Goal: Information Seeking & Learning: Compare options

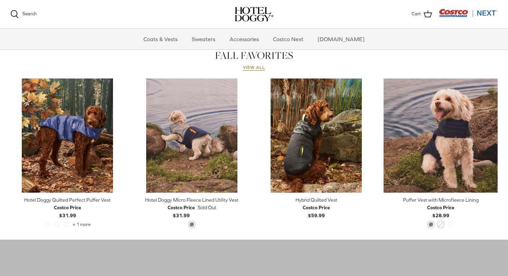
scroll to position [305, 0]
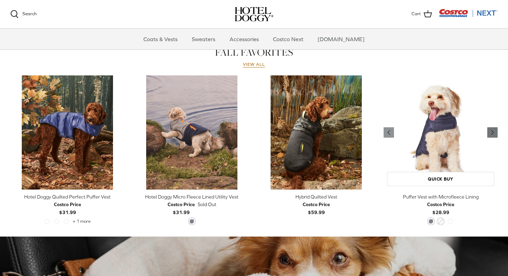
click at [494, 132] on icon "Right" at bounding box center [492, 132] width 8 height 8
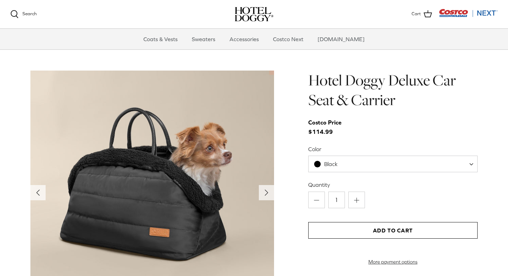
scroll to position [666, 0]
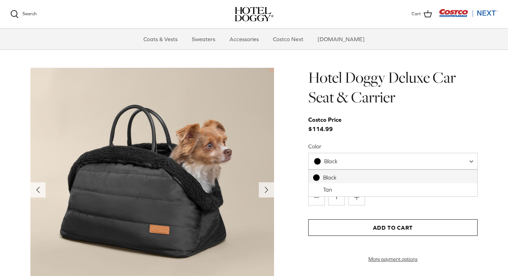
click at [387, 165] on span "Black" at bounding box center [392, 161] width 169 height 17
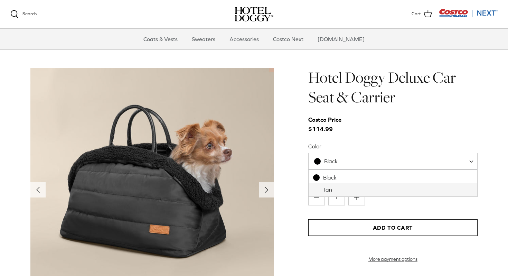
select select "Tan"
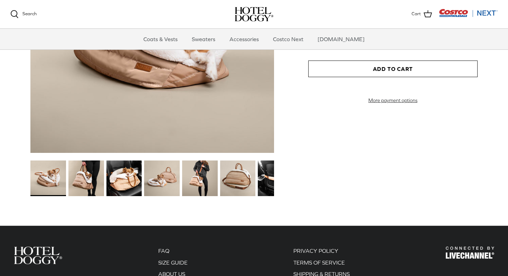
scroll to position [826, 0]
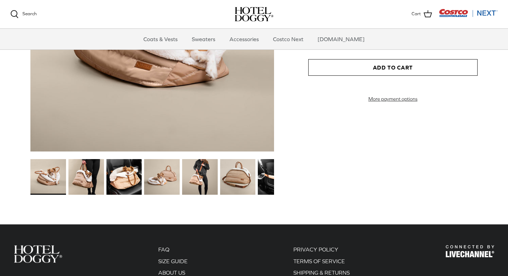
click at [203, 184] on img at bounding box center [200, 177] width 36 height 36
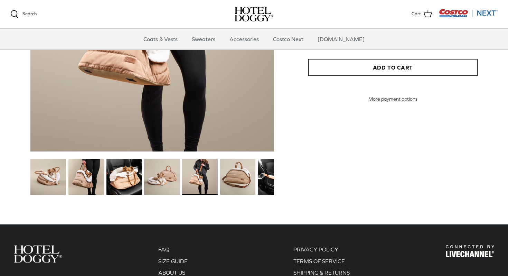
click at [161, 176] on img at bounding box center [162, 177] width 36 height 36
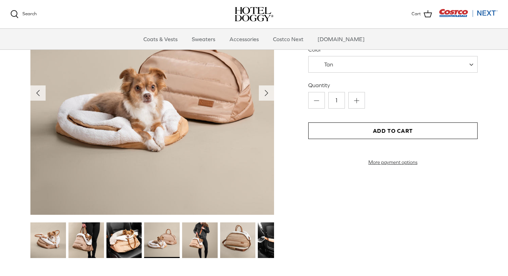
scroll to position [748, 0]
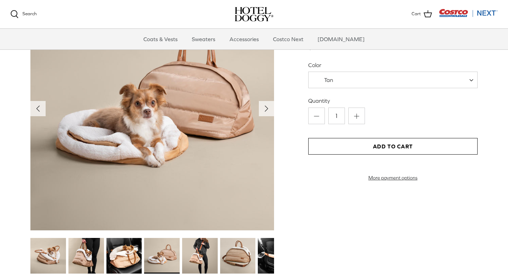
click at [231, 253] on img at bounding box center [238, 256] width 36 height 36
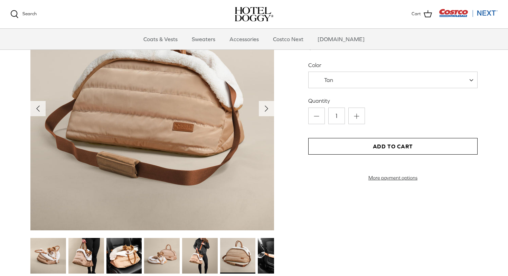
click at [121, 253] on img at bounding box center [124, 256] width 36 height 36
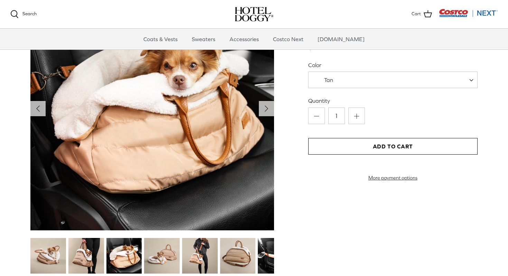
click at [91, 253] on img at bounding box center [86, 256] width 36 height 36
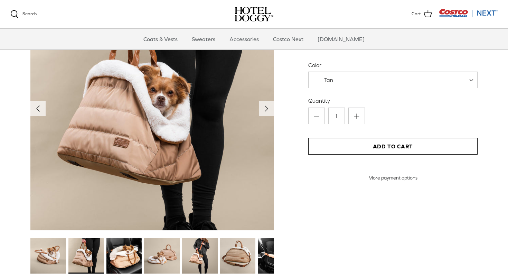
click at [59, 252] on img at bounding box center [48, 256] width 36 height 36
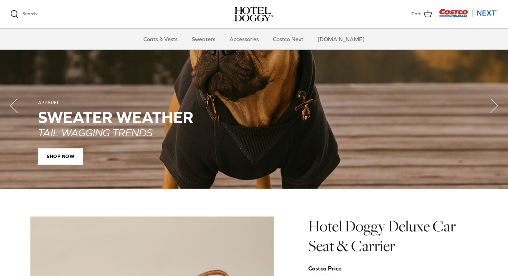
scroll to position [440, 0]
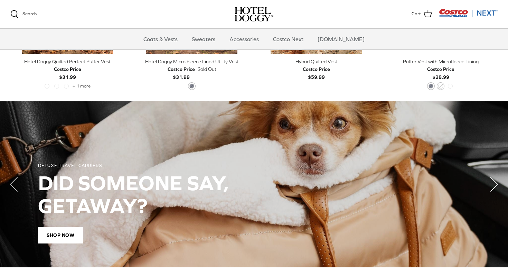
click at [490, 183] on icon "Right" at bounding box center [494, 184] width 28 height 28
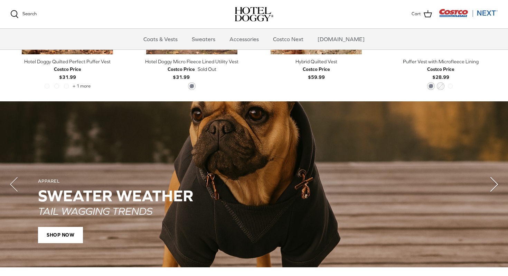
click at [492, 183] on polyline "Next" at bounding box center [493, 184] width 7 height 14
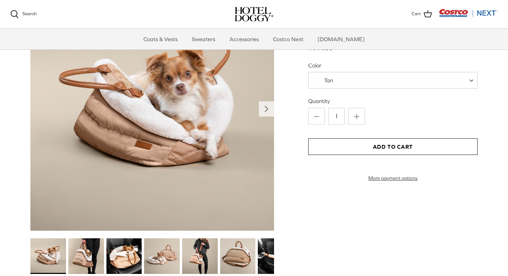
scroll to position [914, 0]
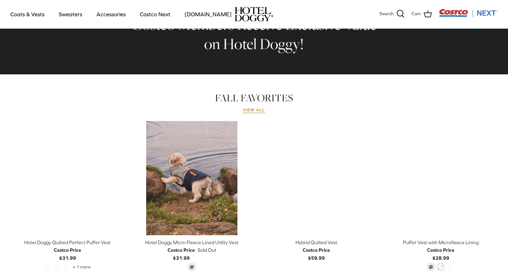
scroll to position [261, 0]
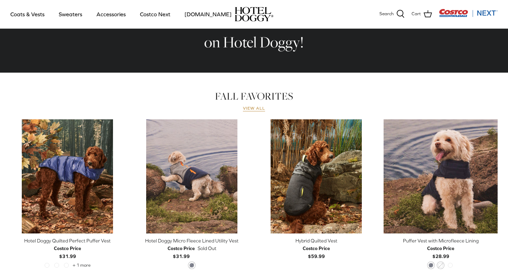
click at [252, 106] on link "View all" at bounding box center [254, 109] width 22 height 6
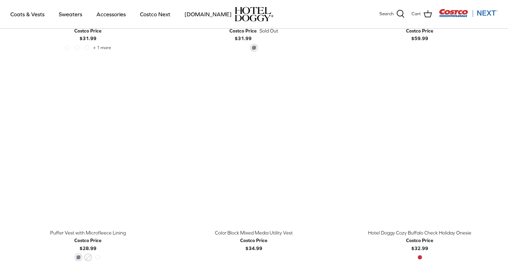
scroll to position [354, 0]
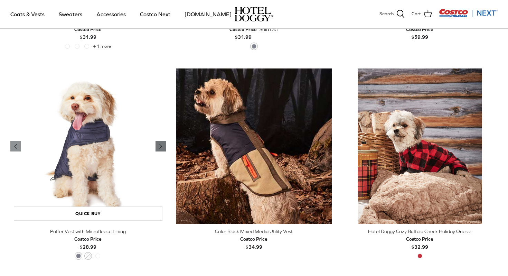
click at [162, 147] on icon "Right" at bounding box center [160, 146] width 8 height 8
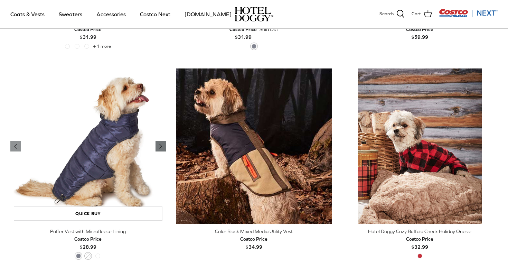
click at [162, 147] on icon "Right" at bounding box center [160, 146] width 8 height 8
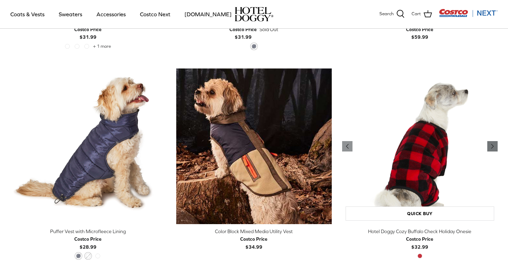
click at [496, 145] on icon "Right" at bounding box center [492, 146] width 8 height 8
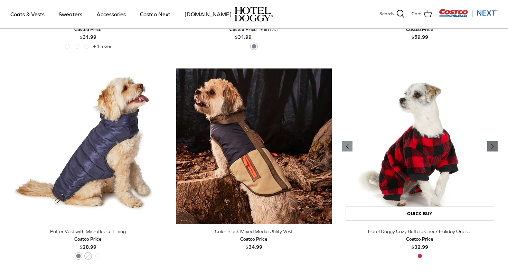
click at [496, 145] on icon "Right" at bounding box center [492, 146] width 8 height 8
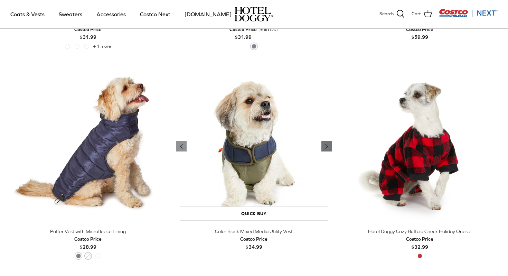
click at [327, 147] on icon "Right" at bounding box center [326, 146] width 8 height 8
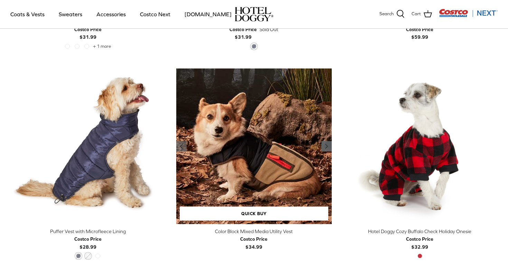
click at [327, 146] on icon "Right" at bounding box center [326, 146] width 8 height 8
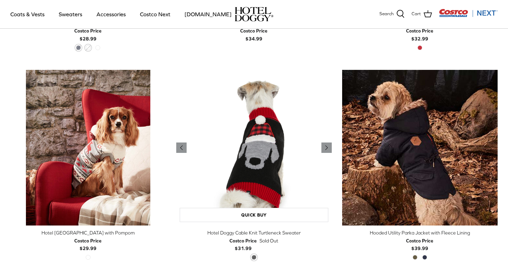
scroll to position [564, 0]
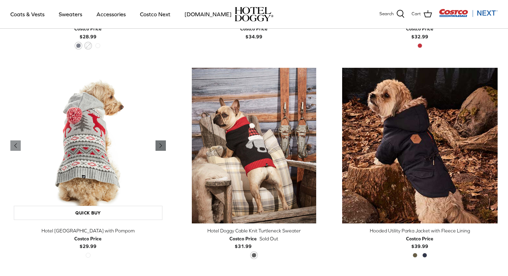
click at [161, 147] on icon "Right" at bounding box center [160, 145] width 8 height 8
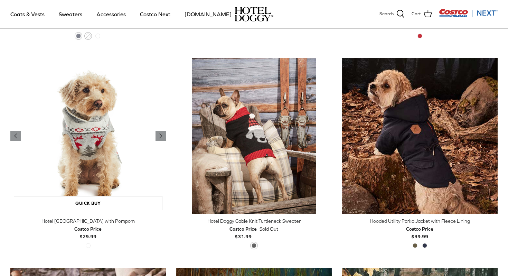
scroll to position [575, 0]
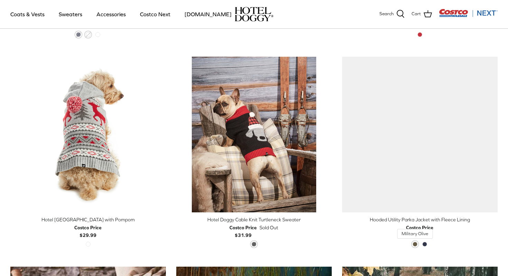
click at [415, 243] on span "Military Olive" at bounding box center [414, 243] width 5 height 5
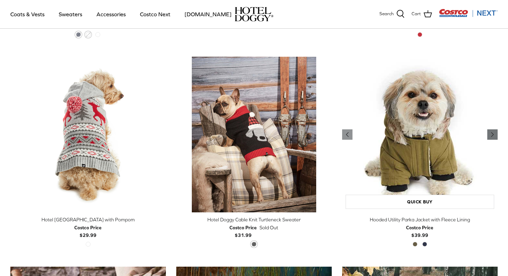
click at [491, 136] on icon "Right" at bounding box center [492, 134] width 8 height 8
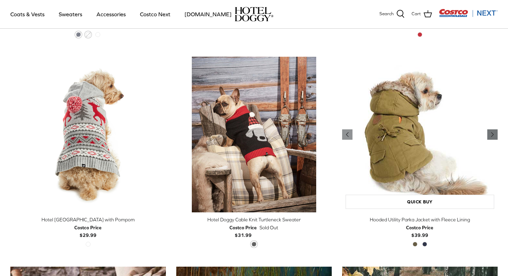
click at [491, 136] on icon "Right" at bounding box center [492, 134] width 8 height 8
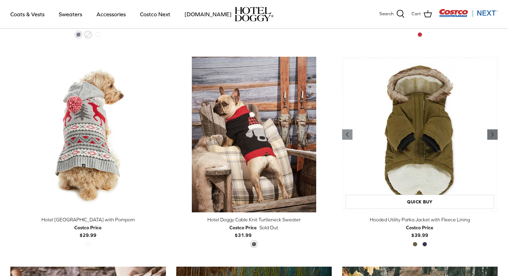
click at [491, 135] on polyline "Previous" at bounding box center [492, 134] width 2 height 4
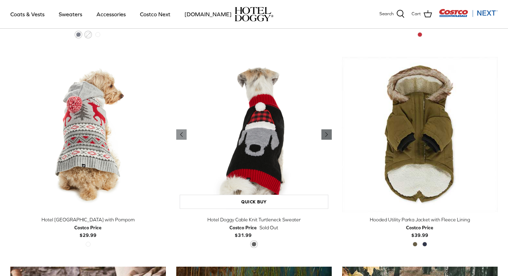
click at [327, 135] on icon "Right" at bounding box center [326, 134] width 8 height 8
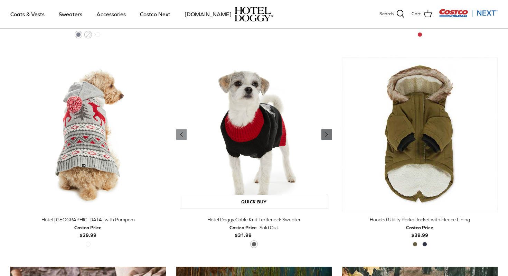
click at [327, 135] on icon "Right" at bounding box center [326, 134] width 8 height 8
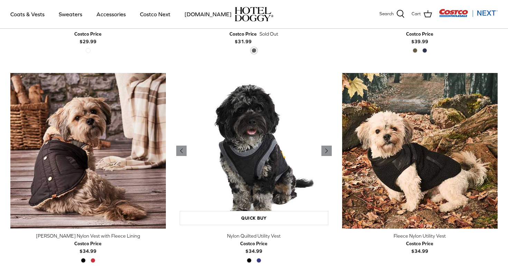
scroll to position [769, 0]
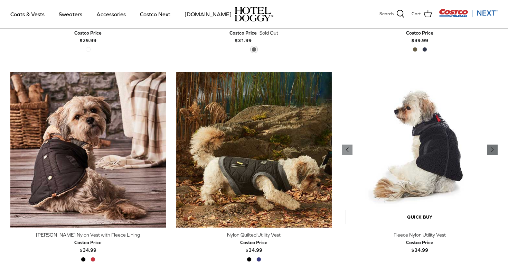
click at [493, 151] on icon "Right" at bounding box center [492, 149] width 8 height 8
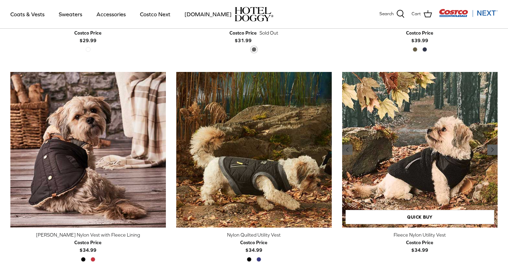
click at [493, 151] on icon "Right" at bounding box center [492, 149] width 8 height 8
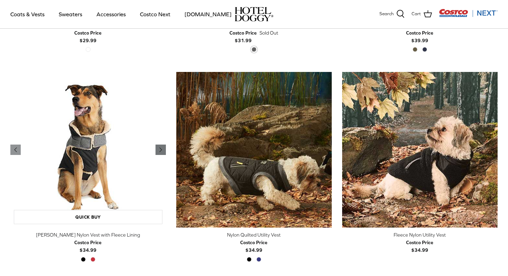
click at [160, 151] on polyline "Previous" at bounding box center [161, 149] width 2 height 4
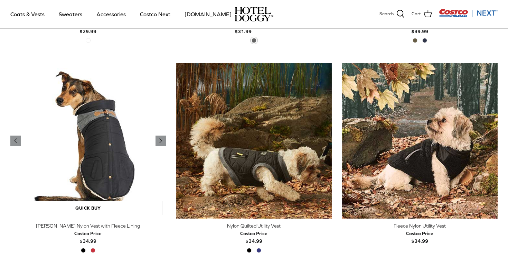
scroll to position [781, 0]
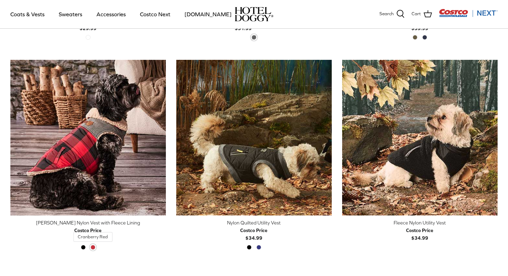
click at [93, 247] on span "Cranberry Red" at bounding box center [92, 246] width 5 height 5
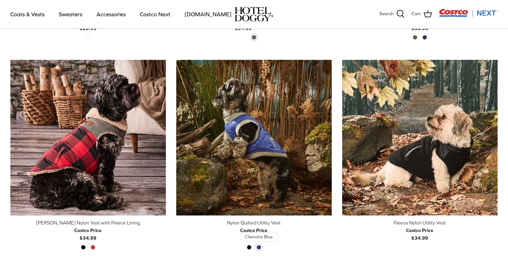
click at [258, 246] on span "Clematis Blue" at bounding box center [258, 246] width 5 height 5
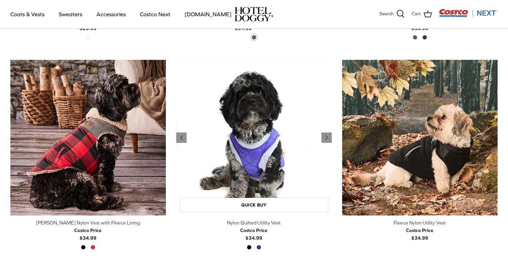
scroll to position [785, 0]
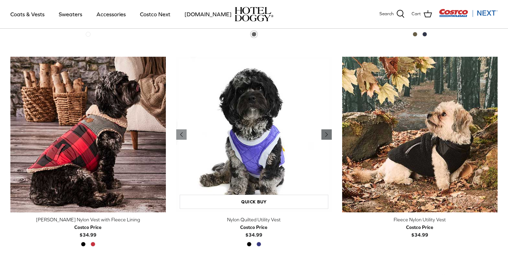
click at [325, 133] on icon "Right" at bounding box center [326, 134] width 8 height 8
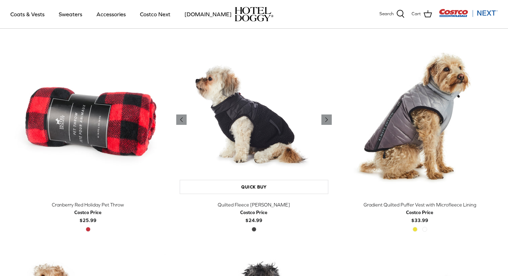
scroll to position [1010, 0]
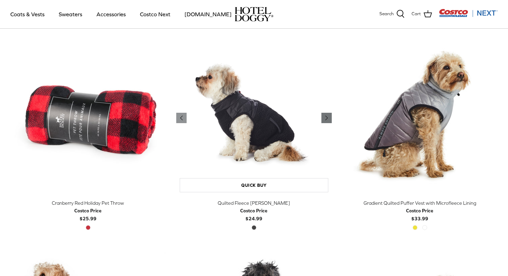
click at [327, 115] on icon "Right" at bounding box center [326, 118] width 8 height 8
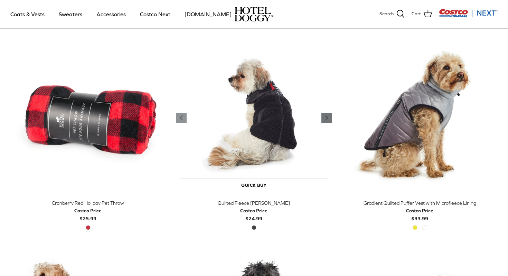
click at [327, 115] on icon "Right" at bounding box center [326, 118] width 8 height 8
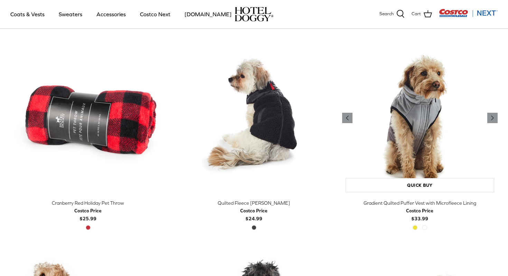
scroll to position [1012, 0]
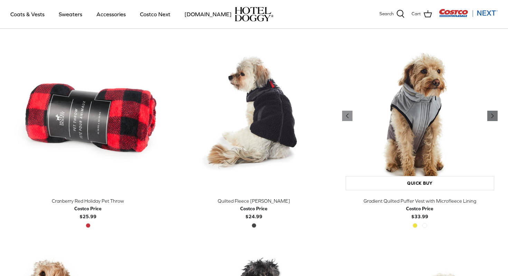
click at [493, 118] on icon "Right" at bounding box center [492, 116] width 8 height 8
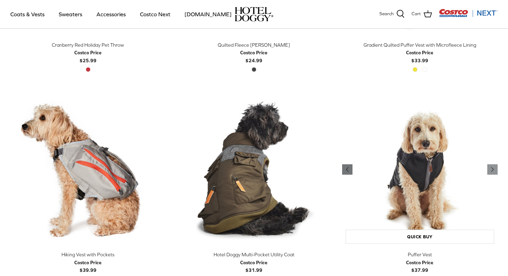
scroll to position [1169, 0]
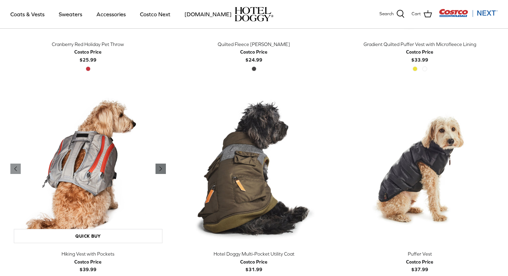
click at [163, 171] on icon "Right" at bounding box center [160, 168] width 8 height 8
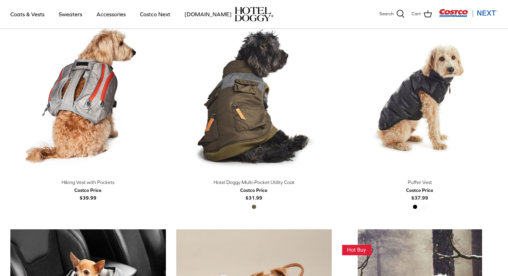
scroll to position [1240, 0]
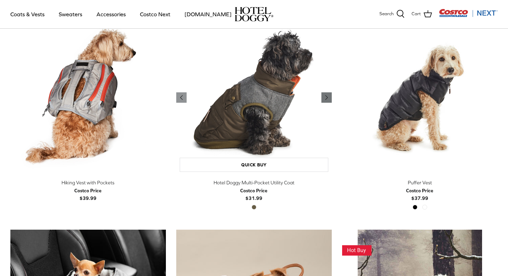
click at [324, 98] on icon "Right" at bounding box center [326, 97] width 8 height 8
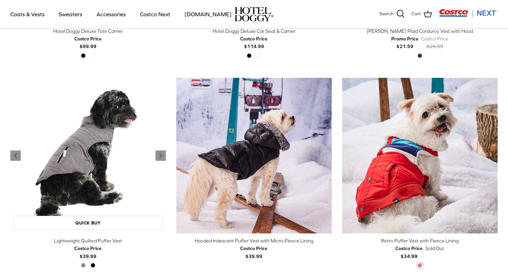
scroll to position [1602, 0]
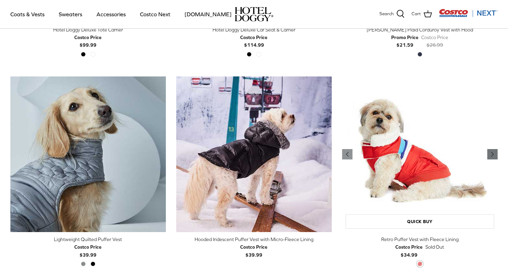
click at [490, 153] on icon "Right" at bounding box center [492, 154] width 8 height 8
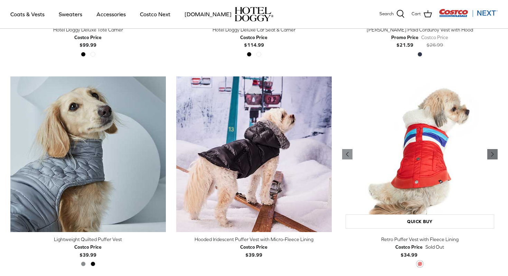
click at [491, 153] on icon "Right" at bounding box center [492, 154] width 8 height 8
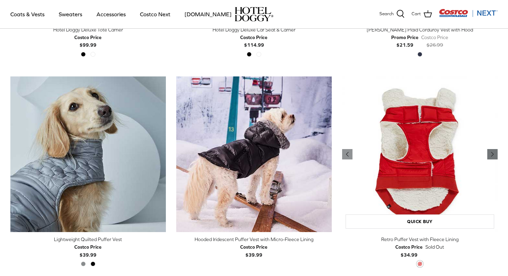
click at [491, 153] on icon "Right" at bounding box center [492, 154] width 8 height 8
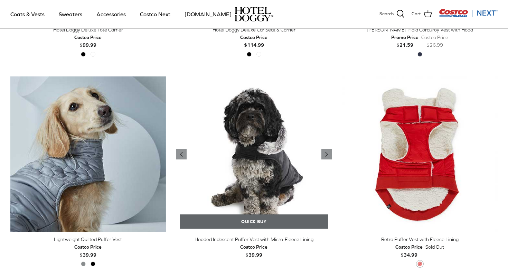
scroll to position [1606, 0]
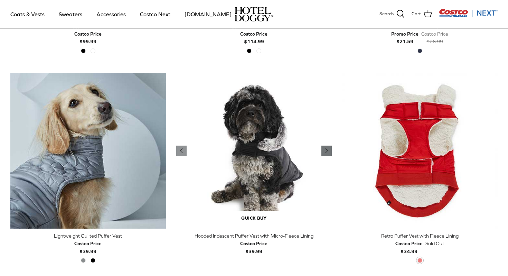
click at [327, 150] on polyline "Previous" at bounding box center [326, 150] width 2 height 4
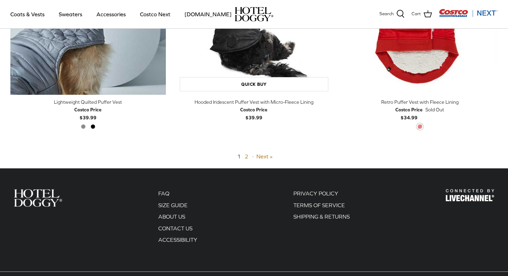
scroll to position [1774, 0]
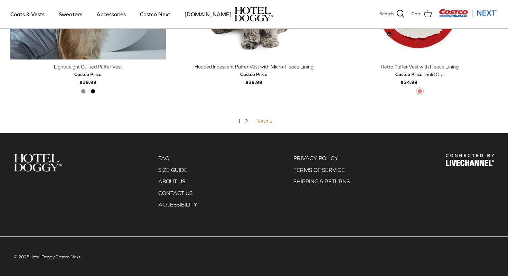
click at [262, 120] on link "Next »" at bounding box center [264, 121] width 16 height 6
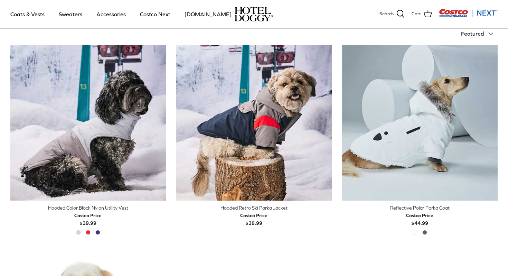
scroll to position [166, 0]
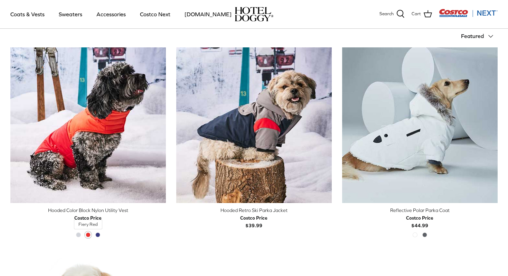
click at [88, 234] on span "Fiery Red" at bounding box center [88, 234] width 5 height 5
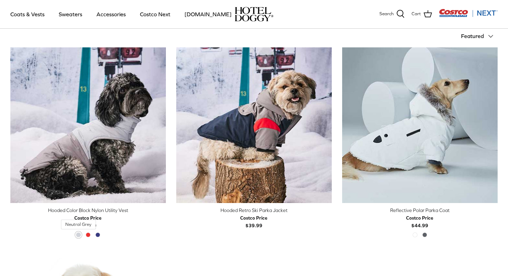
click at [78, 234] on span "Neutral Grey" at bounding box center [78, 234] width 5 height 5
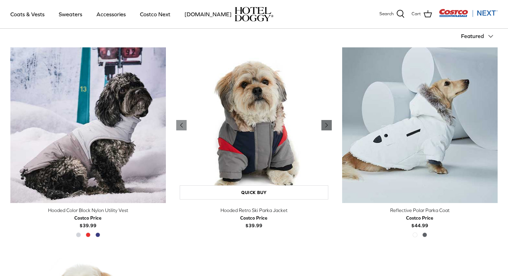
click at [326, 128] on icon "Right" at bounding box center [326, 125] width 8 height 8
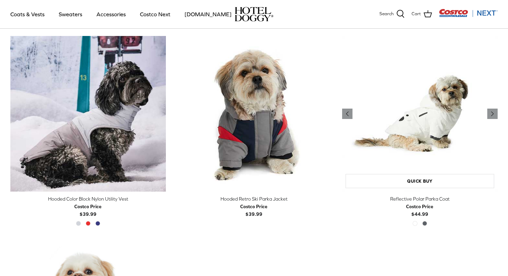
scroll to position [178, 0]
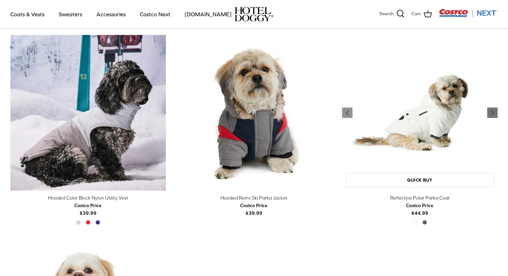
click at [493, 114] on icon "Right" at bounding box center [492, 112] width 8 height 8
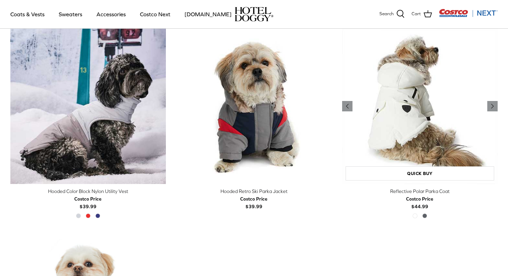
scroll to position [187, 0]
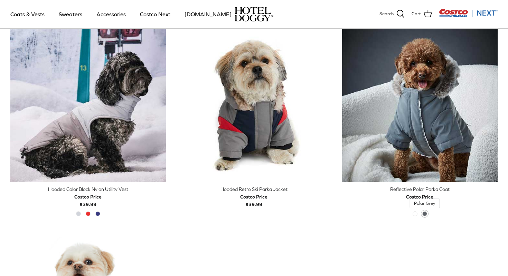
click at [424, 211] on span "Polar Grey" at bounding box center [424, 213] width 5 height 5
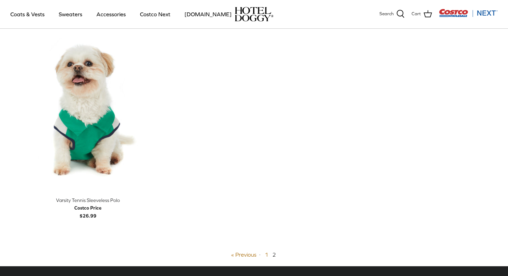
scroll to position [387, 0]
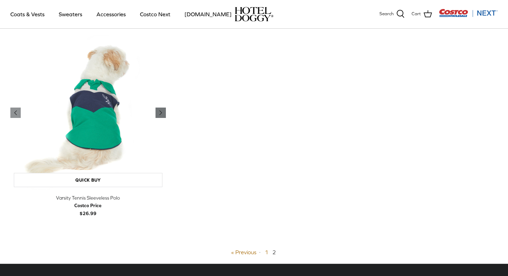
click at [157, 111] on icon "Right" at bounding box center [160, 112] width 8 height 8
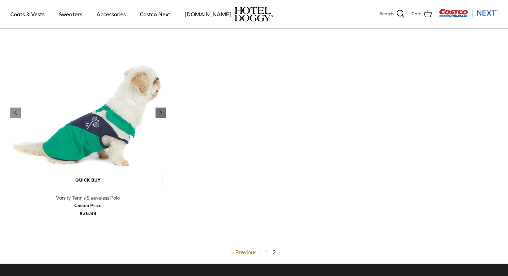
click at [157, 112] on icon "Right" at bounding box center [160, 112] width 8 height 8
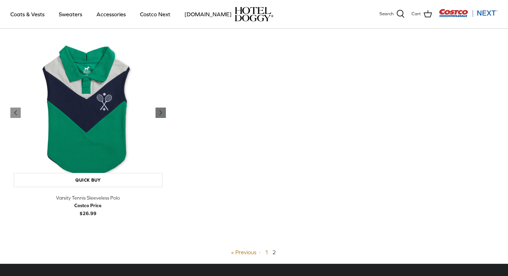
click at [162, 112] on icon "Right" at bounding box center [160, 112] width 8 height 8
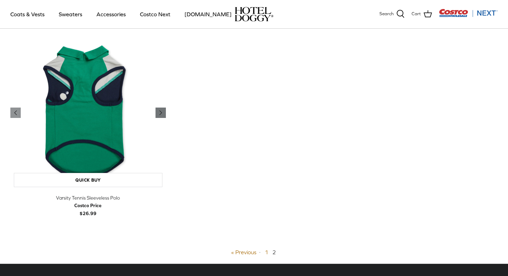
click at [160, 111] on polyline "Previous" at bounding box center [161, 112] width 2 height 4
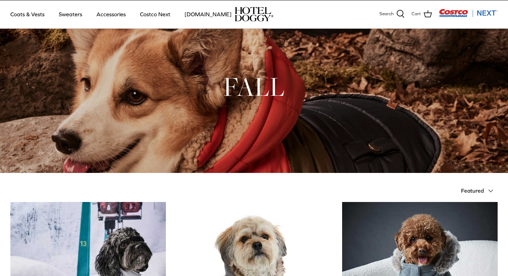
scroll to position [0, 0]
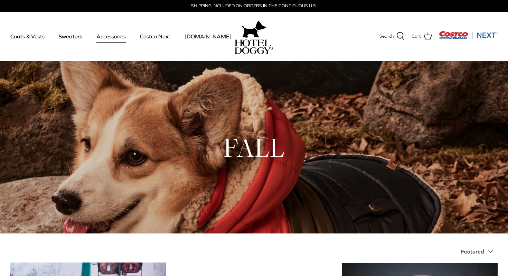
click at [119, 40] on link "Accessories" at bounding box center [111, 36] width 42 height 23
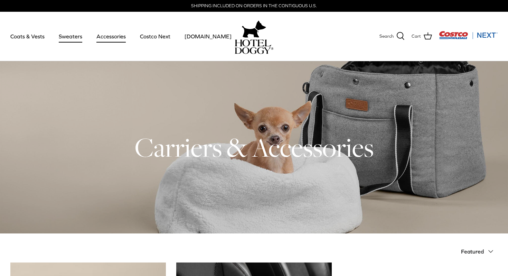
click at [69, 36] on link "Sweaters" at bounding box center [70, 36] width 36 height 23
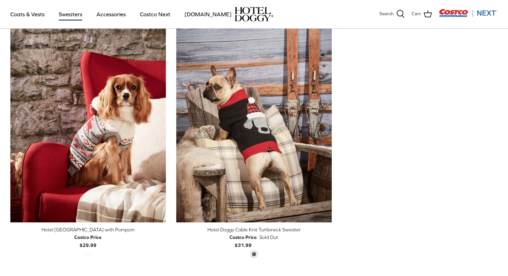
scroll to position [189, 0]
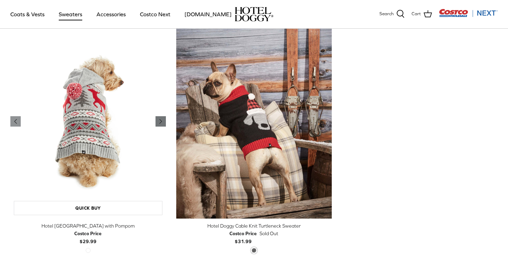
click at [160, 123] on icon "Right" at bounding box center [160, 121] width 8 height 8
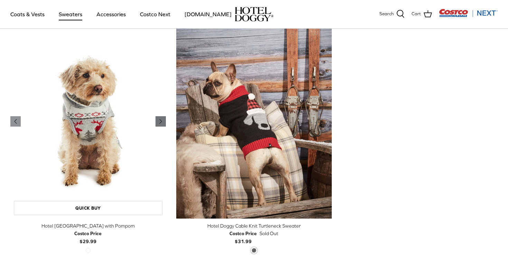
scroll to position [0, 0]
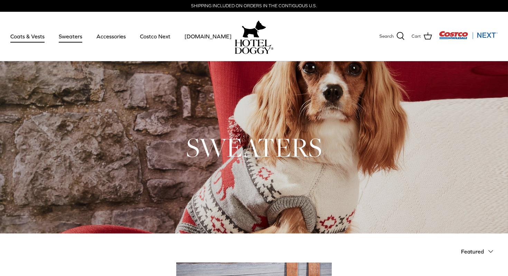
click at [41, 38] on link "Coats & Vests" at bounding box center [27, 36] width 47 height 23
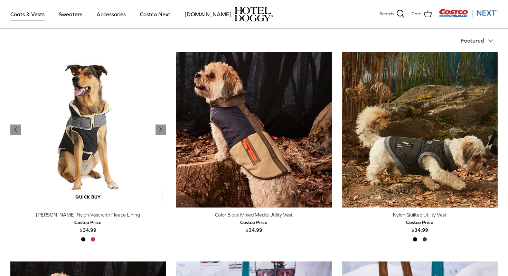
scroll to position [162, 0]
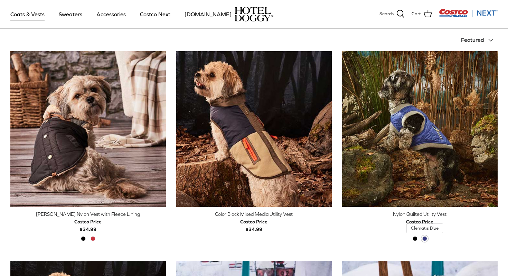
click at [423, 237] on span "Clematis Blue" at bounding box center [424, 238] width 5 height 5
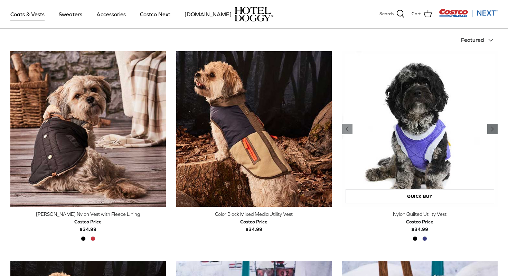
click at [490, 128] on icon "Right" at bounding box center [492, 129] width 8 height 8
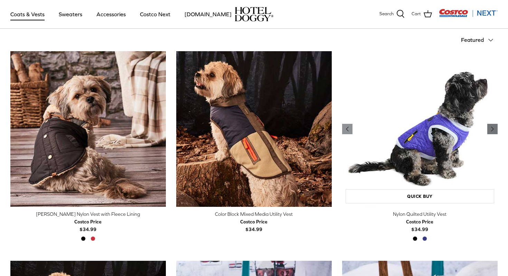
click at [490, 128] on icon "Right" at bounding box center [492, 129] width 8 height 8
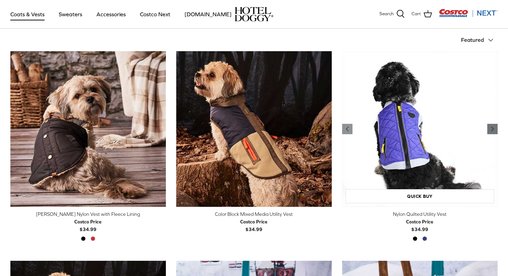
click at [490, 128] on icon "Right" at bounding box center [492, 129] width 8 height 8
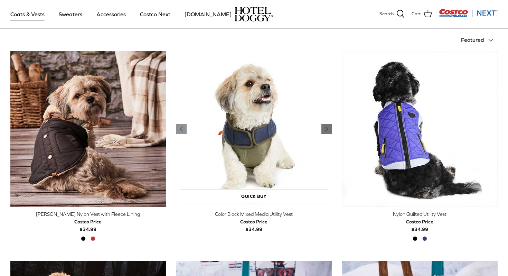
click at [326, 128] on polyline "Previous" at bounding box center [326, 129] width 2 height 4
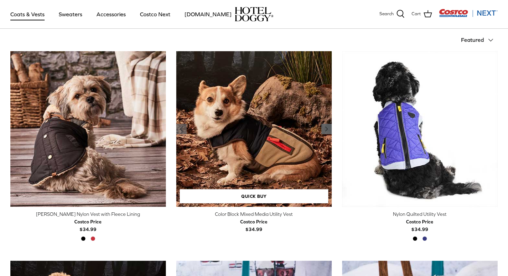
click at [325, 128] on icon "Right" at bounding box center [326, 129] width 8 height 8
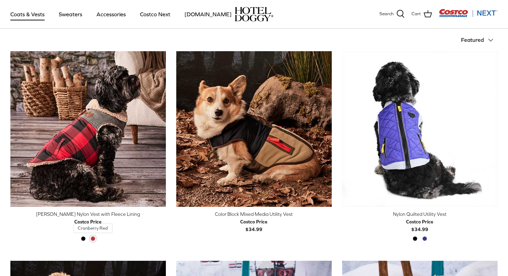
click at [94, 237] on span "Cranberry Red" at bounding box center [92, 238] width 5 height 5
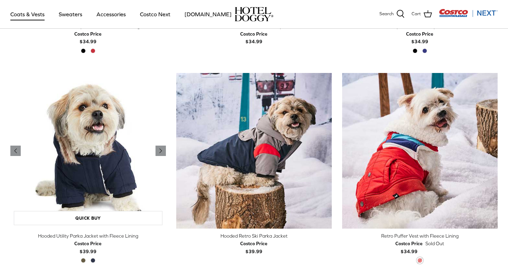
scroll to position [352, 0]
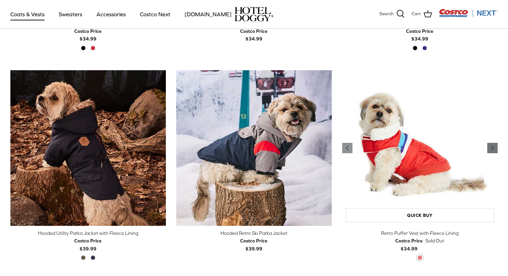
click at [493, 148] on icon "Right" at bounding box center [492, 148] width 8 height 8
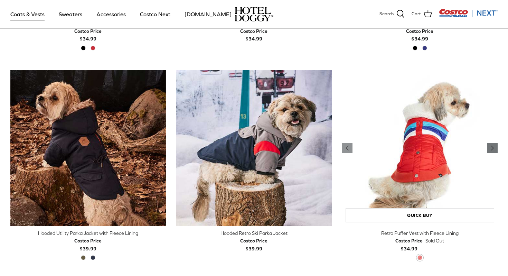
click at [494, 148] on icon "Right" at bounding box center [492, 148] width 8 height 8
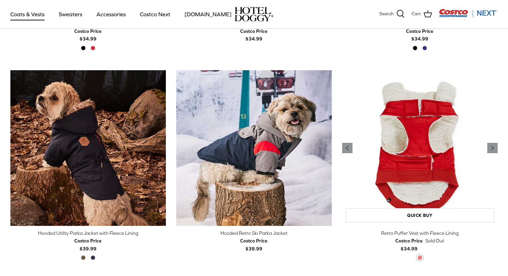
scroll to position [355, 0]
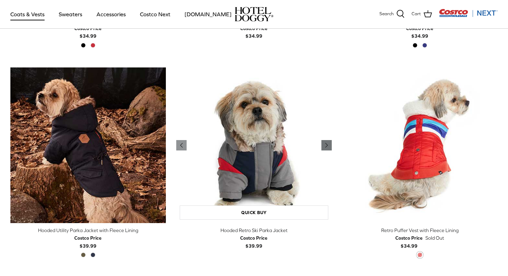
click at [330, 141] on link "Right" at bounding box center [326, 145] width 10 height 10
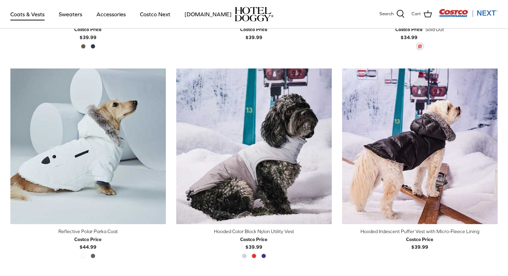
scroll to position [565, 0]
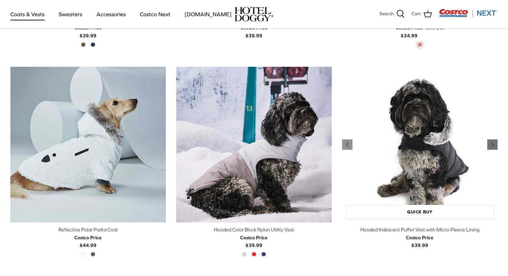
click at [493, 145] on icon "Right" at bounding box center [492, 144] width 8 height 8
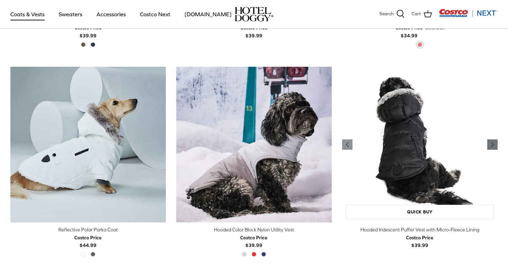
click at [493, 144] on icon "Right" at bounding box center [492, 144] width 8 height 8
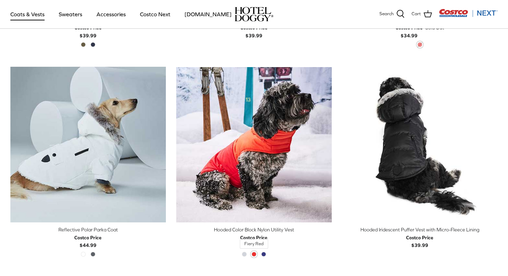
click at [254, 253] on span "Fiery Red" at bounding box center [253, 253] width 5 height 5
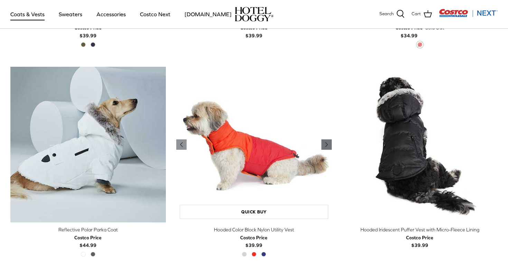
click at [325, 143] on icon "Right" at bounding box center [326, 144] width 8 height 8
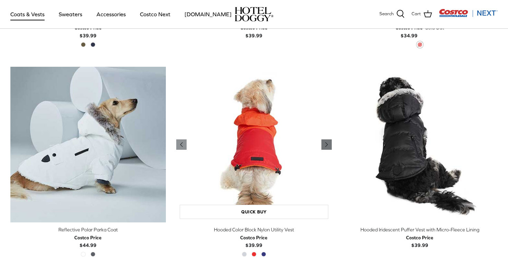
click at [324, 143] on icon "Right" at bounding box center [326, 144] width 8 height 8
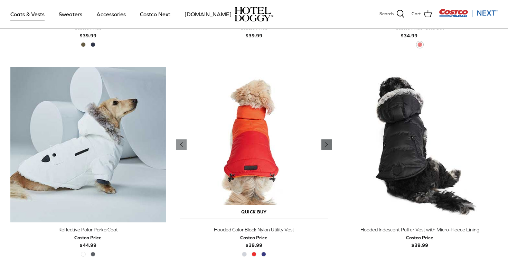
click at [324, 143] on icon "Right" at bounding box center [326, 144] width 8 height 8
click at [169, 144] on div "Left" at bounding box center [249, 168] width 166 height 202
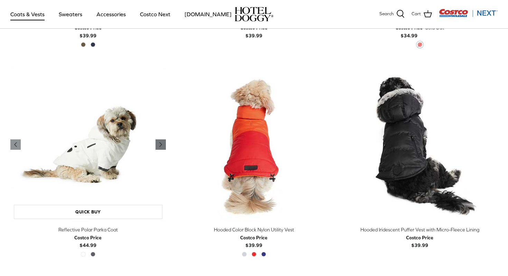
click at [161, 147] on icon "Right" at bounding box center [160, 144] width 8 height 8
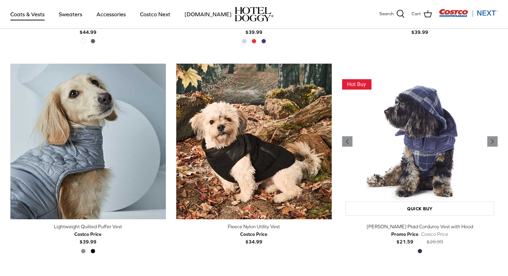
scroll to position [778, 0]
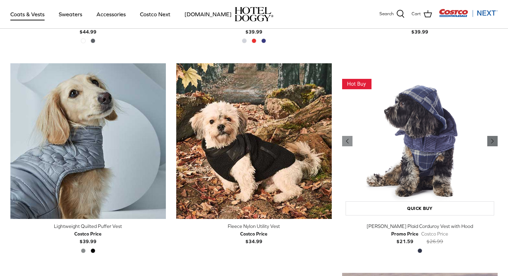
click at [492, 142] on icon "Right" at bounding box center [492, 141] width 8 height 8
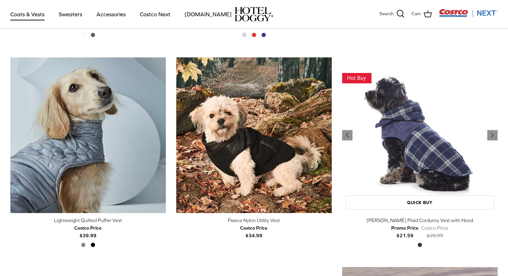
scroll to position [785, 0]
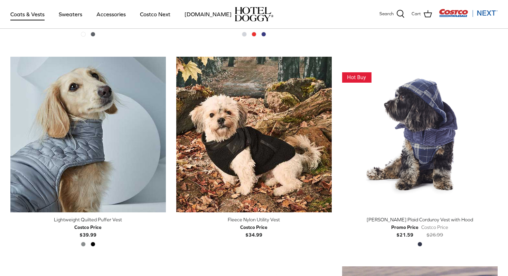
click at [499, 136] on div "Sort by Featured Down Featured Best selling Alphabetically, A-Z Alphabetically,…" at bounding box center [254, 148] width 508 height 1477
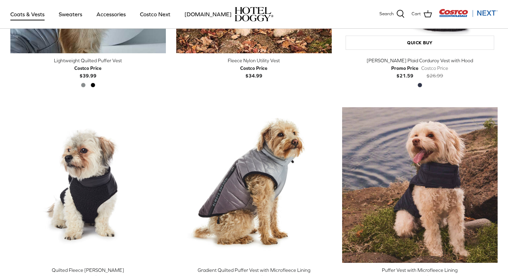
scroll to position [1012, 0]
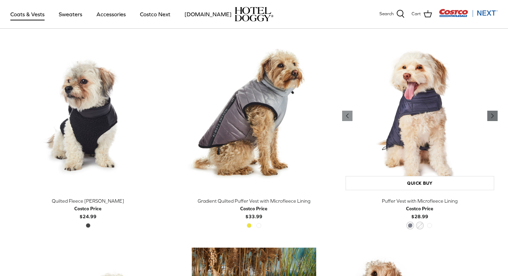
click at [495, 117] on icon "Right" at bounding box center [492, 116] width 8 height 8
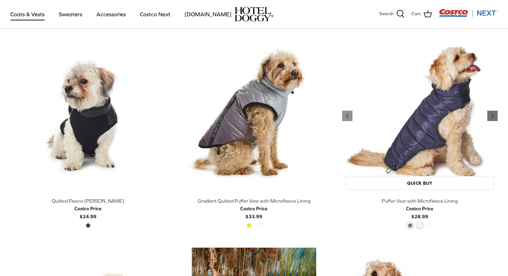
click at [494, 117] on icon "Right" at bounding box center [492, 116] width 8 height 8
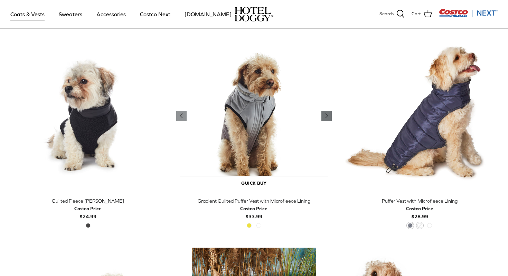
click at [328, 116] on icon "Right" at bounding box center [326, 116] width 8 height 8
click at [249, 224] on span "Golden Kiwi" at bounding box center [249, 225] width 5 height 5
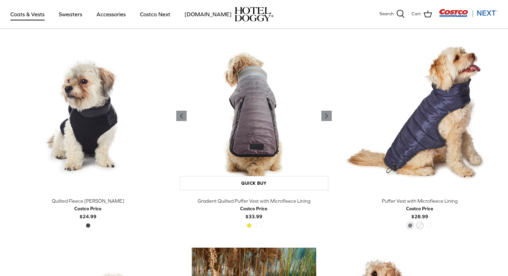
click at [320, 119] on img "Gradient Quilted Puffer Vest with Microfleece Lining" at bounding box center [253, 115] width 155 height 155
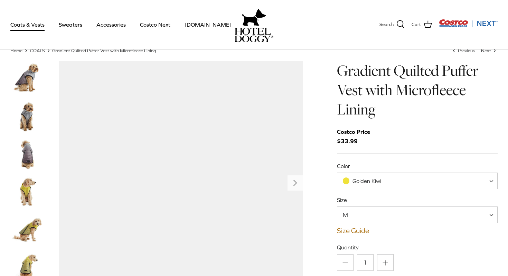
scroll to position [31, 0]
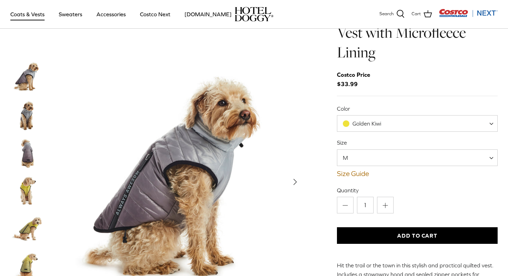
click at [25, 189] on img "Thumbnail Link" at bounding box center [27, 191] width 35 height 35
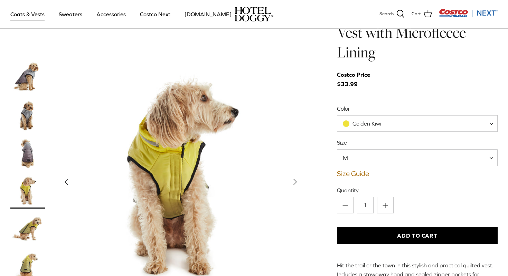
click at [25, 221] on img "Thumbnail Link" at bounding box center [27, 229] width 35 height 35
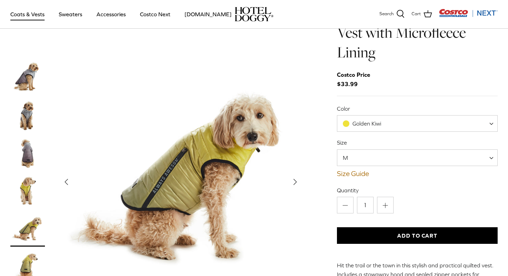
scroll to position [32, 0]
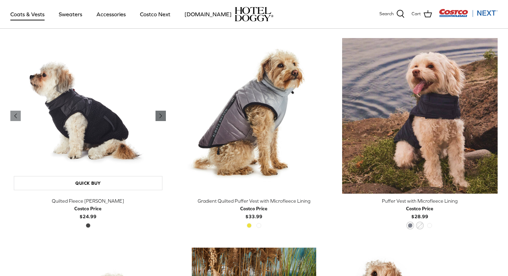
click at [160, 119] on link "Right" at bounding box center [160, 115] width 10 height 10
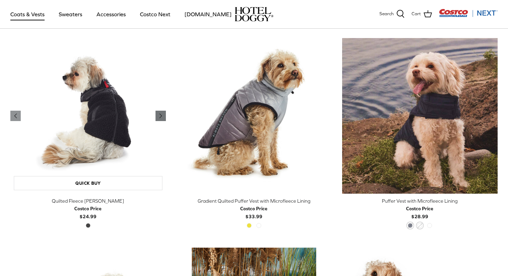
click at [160, 118] on icon "Right" at bounding box center [160, 116] width 8 height 8
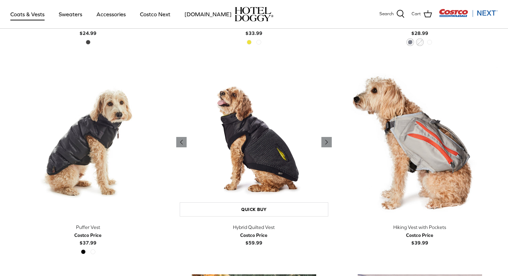
scroll to position [1196, 0]
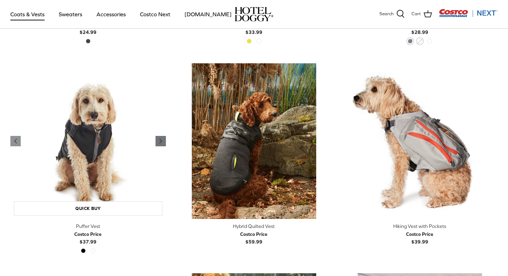
click at [160, 141] on polyline "Previous" at bounding box center [161, 141] width 2 height 4
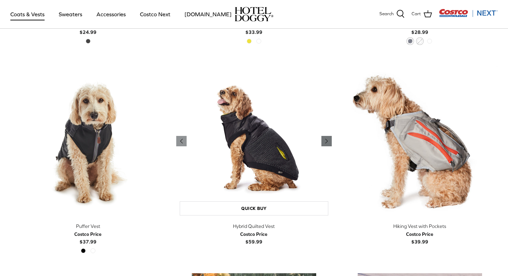
click at [326, 143] on icon "Right" at bounding box center [326, 141] width 8 height 8
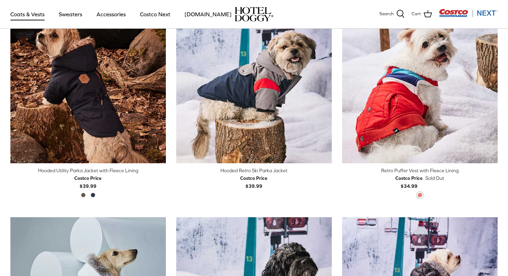
scroll to position [361, 0]
